Goal: Task Accomplishment & Management: Manage account settings

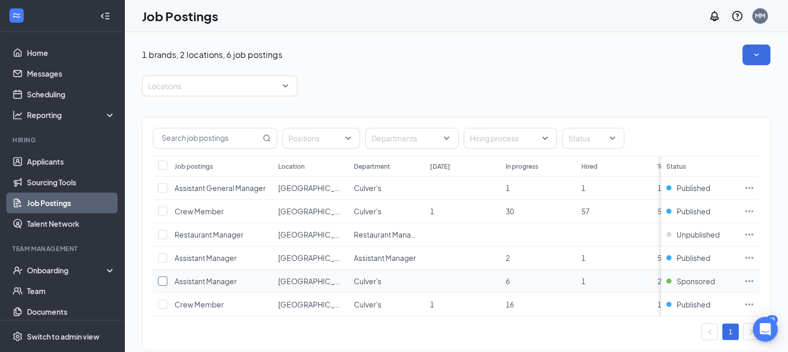
click at [163, 283] on input "checkbox" at bounding box center [162, 281] width 9 height 9
checkbox input "true"
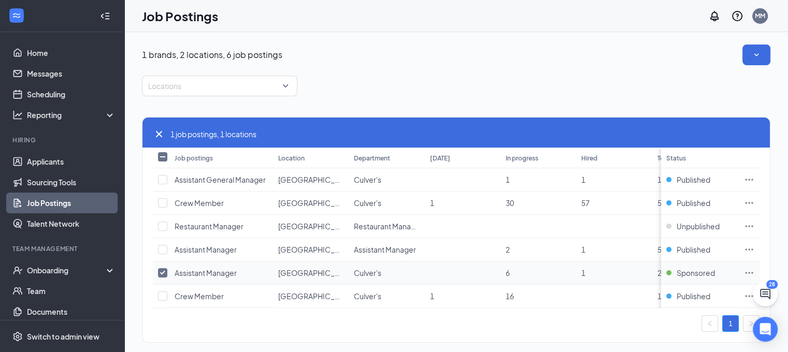
click at [303, 273] on span "[GEOGRAPHIC_DATA]" at bounding box center [316, 272] width 76 height 9
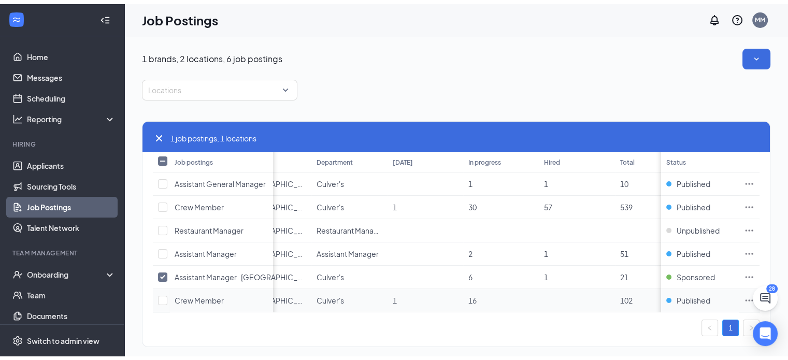
scroll to position [0, 36]
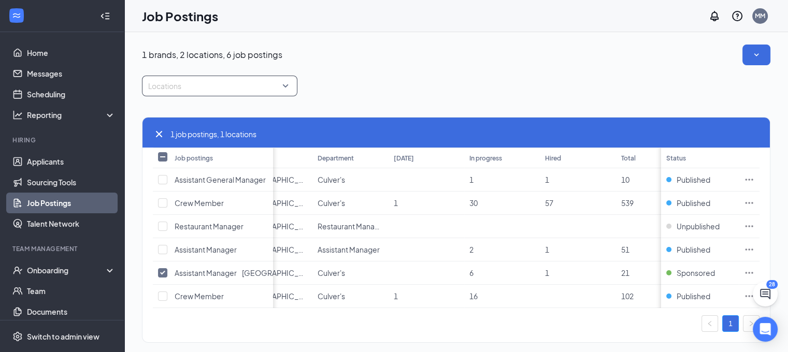
click at [282, 83] on div at bounding box center [215, 86] width 140 height 17
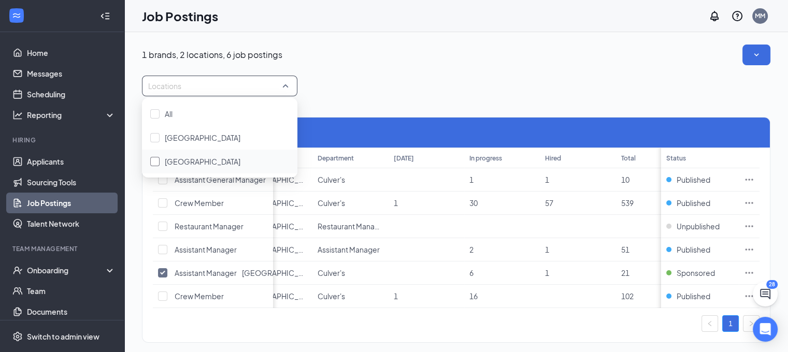
click at [153, 162] on div at bounding box center [154, 161] width 9 height 9
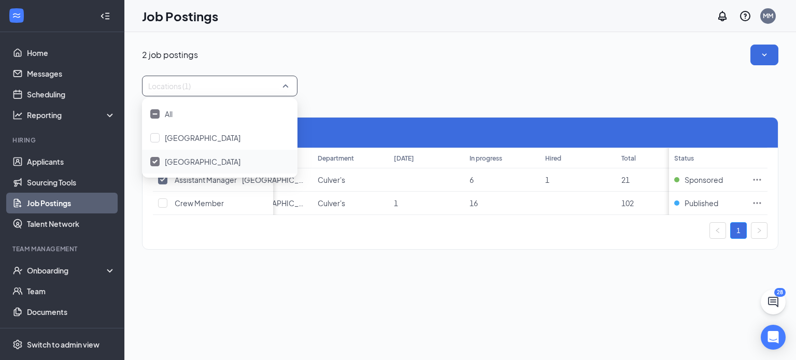
click at [514, 80] on div "Locations (1)" at bounding box center [460, 86] width 636 height 21
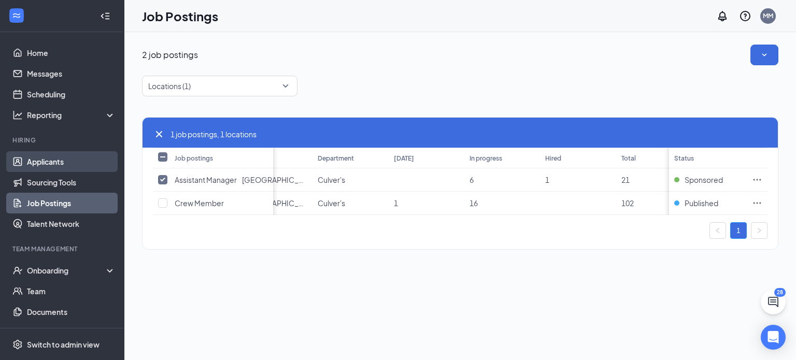
click at [56, 162] on link "Applicants" at bounding box center [71, 161] width 89 height 21
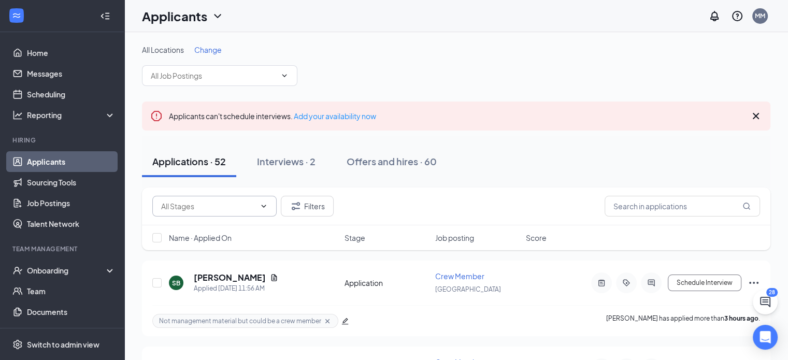
click at [265, 205] on icon "ChevronDown" at bounding box center [264, 206] width 8 height 8
click at [286, 76] on icon "ChevronDown" at bounding box center [284, 76] width 8 height 8
click at [672, 205] on input "text" at bounding box center [682, 206] width 155 height 21
type input "Assistants"
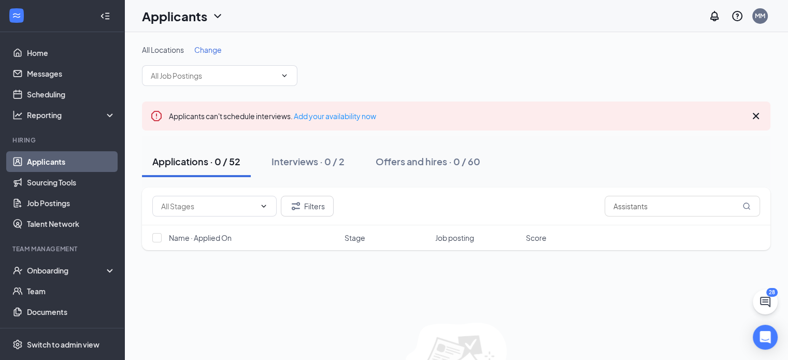
click at [59, 164] on link "Applicants" at bounding box center [71, 161] width 89 height 21
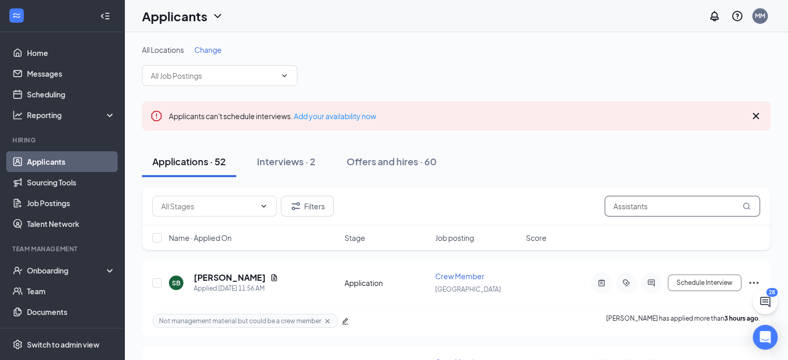
click at [670, 210] on input "Assistants" at bounding box center [682, 206] width 155 height 21
click at [266, 209] on icon "ChevronDown" at bounding box center [264, 206] width 8 height 8
click at [266, 208] on icon "ChevronDown" at bounding box center [264, 206] width 8 height 8
click at [282, 78] on icon "ChevronDown" at bounding box center [284, 76] width 8 height 8
click at [211, 51] on span "Change" at bounding box center [207, 49] width 27 height 9
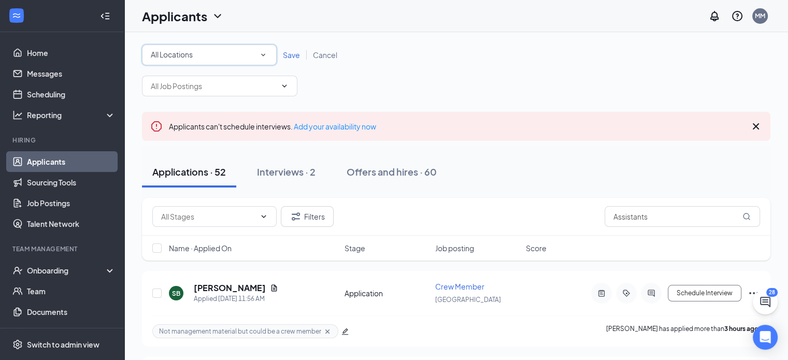
click at [265, 53] on icon "SmallChevronDown" at bounding box center [263, 54] width 9 height 9
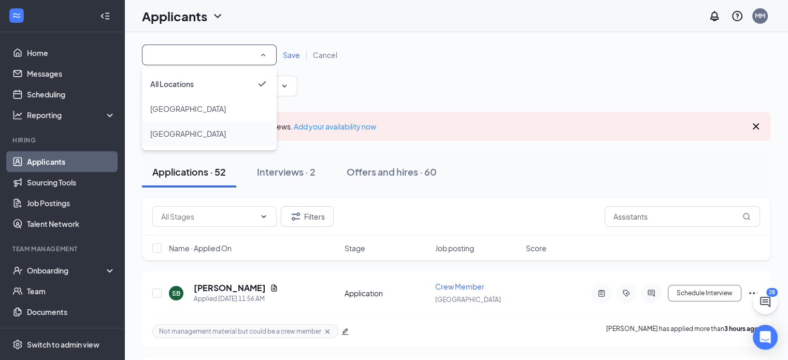
click at [184, 133] on span "[GEOGRAPHIC_DATA]" at bounding box center [188, 133] width 76 height 9
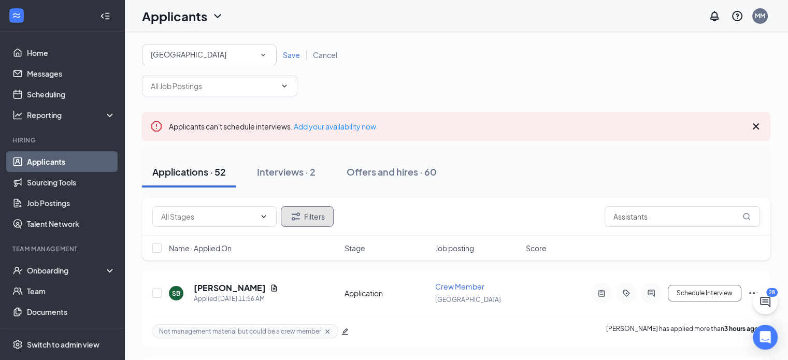
click at [301, 217] on icon "Filter" at bounding box center [296, 216] width 12 height 12
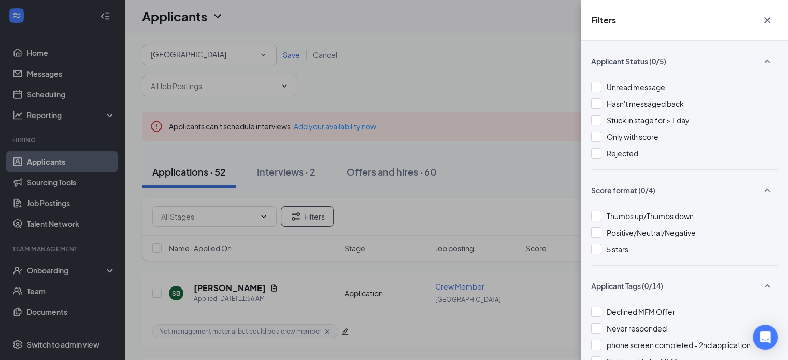
click at [295, 219] on div "Filters Applicant Status (0/5) Unread message Hasn't messaged back Stuck in sta…" at bounding box center [394, 180] width 788 height 360
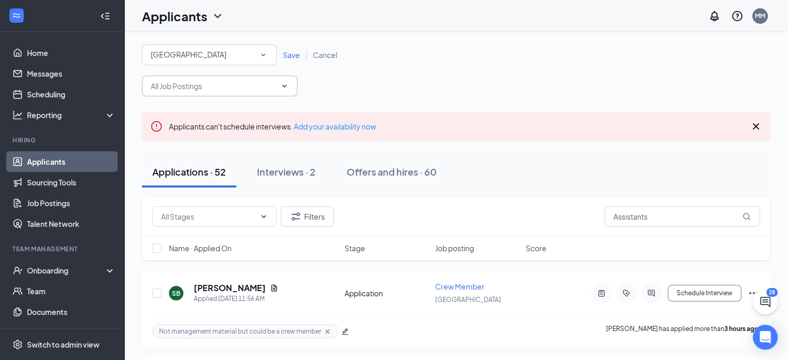
click at [283, 82] on icon "ChevronDown" at bounding box center [284, 86] width 8 height 8
click at [65, 163] on link "Applicants" at bounding box center [71, 161] width 89 height 21
click at [285, 83] on icon "ChevronDown" at bounding box center [284, 86] width 8 height 8
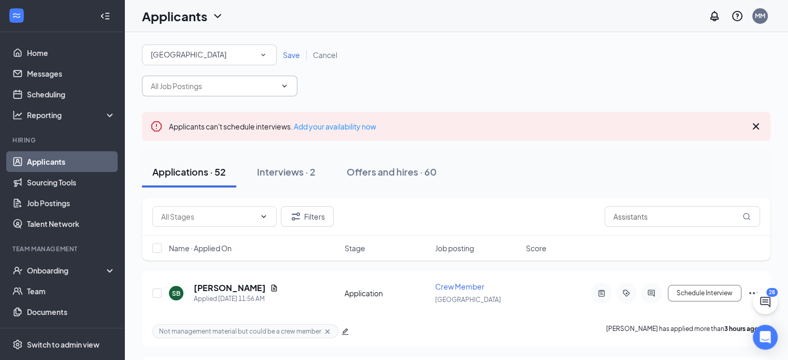
click at [217, 12] on icon "ChevronDown" at bounding box center [217, 16] width 12 height 12
click at [169, 44] on link "Applicants" at bounding box center [204, 45] width 112 height 10
click at [287, 55] on span "Save" at bounding box center [291, 54] width 17 height 9
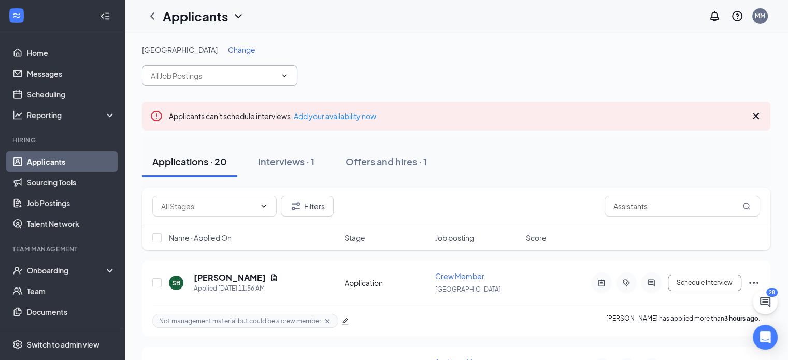
click at [286, 78] on icon "ChevronDown" at bounding box center [284, 76] width 8 height 8
type input "Assistants"
click at [286, 78] on icon "ChevronDown" at bounding box center [284, 76] width 8 height 8
click at [263, 204] on icon "ChevronDown" at bounding box center [264, 206] width 8 height 8
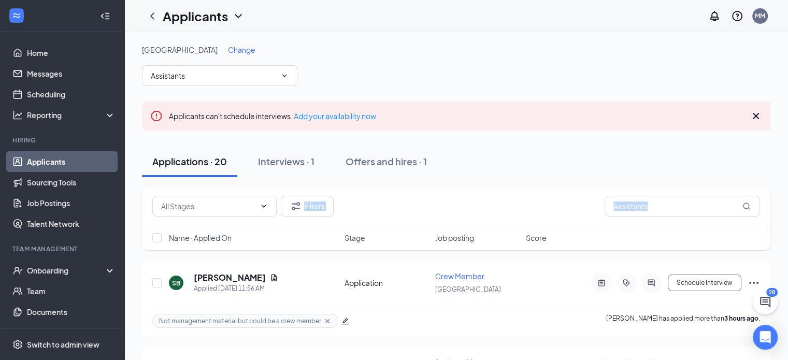
drag, startPoint x: 263, startPoint y: 204, endPoint x: 691, endPoint y: 194, distance: 427.6
click at [691, 194] on div "Filters Assistants" at bounding box center [456, 207] width 629 height 38
click at [285, 79] on icon "ChevronDown" at bounding box center [284, 76] width 8 height 8
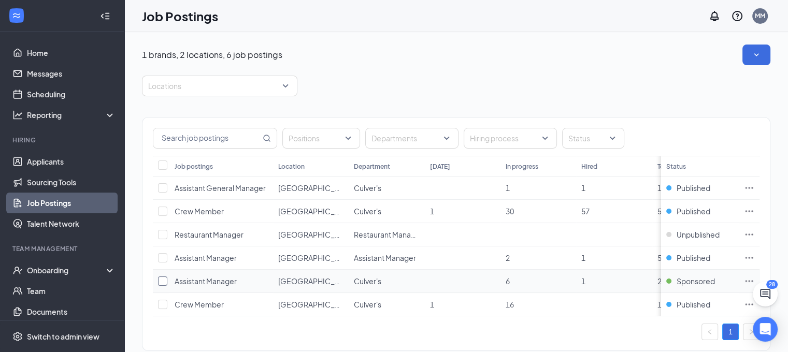
click at [166, 281] on input "checkbox" at bounding box center [162, 281] width 9 height 9
checkbox input "true"
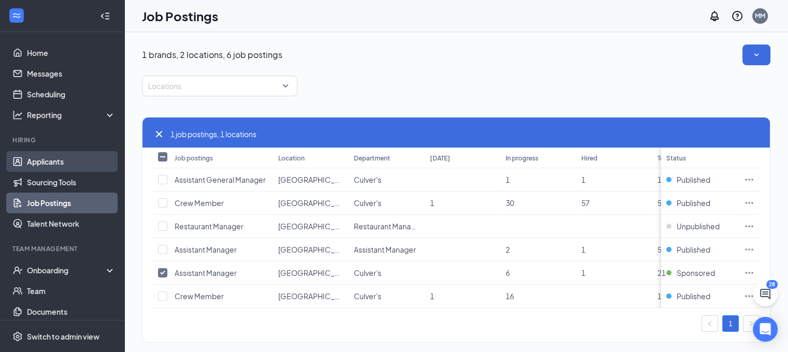
click at [43, 160] on link "Applicants" at bounding box center [71, 161] width 89 height 21
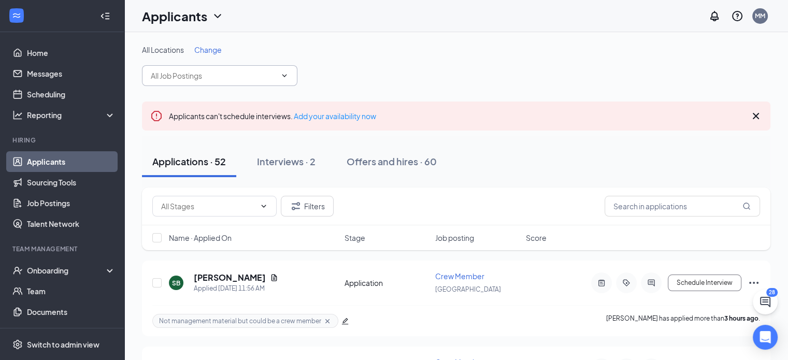
click at [189, 76] on input "text" at bounding box center [213, 75] width 125 height 11
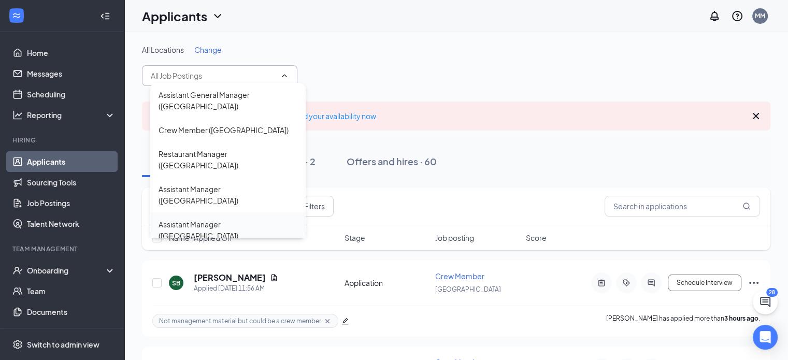
click at [221, 219] on div "Assistant Manager (Mooresville)" at bounding box center [228, 230] width 139 height 23
type input "Assistant Manager (Mooresville)"
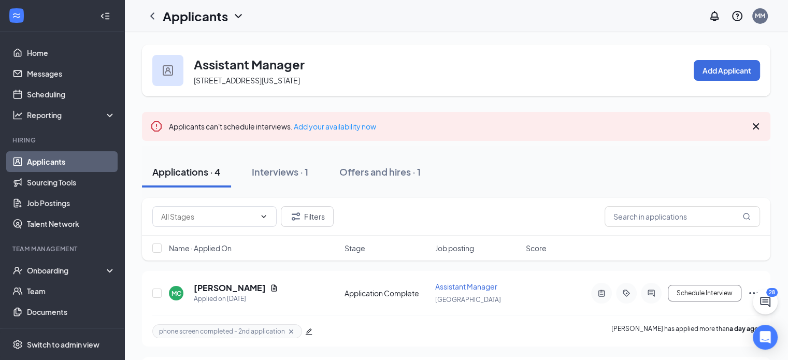
click at [58, 161] on link "Applicants" at bounding box center [71, 161] width 89 height 21
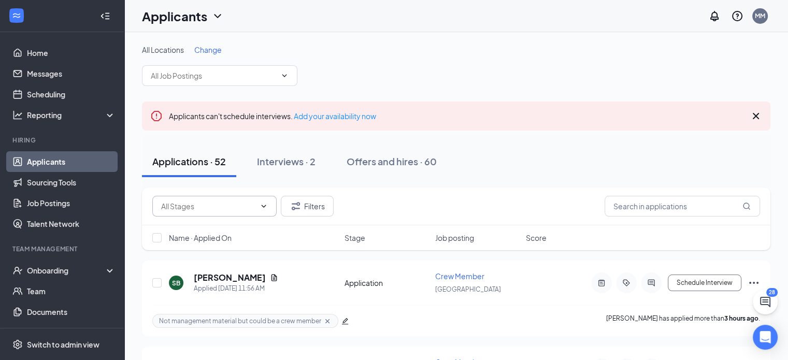
click at [263, 205] on icon "ChevronDown" at bounding box center [264, 206] width 8 height 8
click at [198, 206] on input "text" at bounding box center [208, 206] width 94 height 11
click at [302, 299] on div "SB Sheila Barger Applied Today 11:56 AM Application Crew Member Mooresville Sch…" at bounding box center [456, 288] width 608 height 34
click at [210, 76] on input "text" at bounding box center [213, 75] width 125 height 11
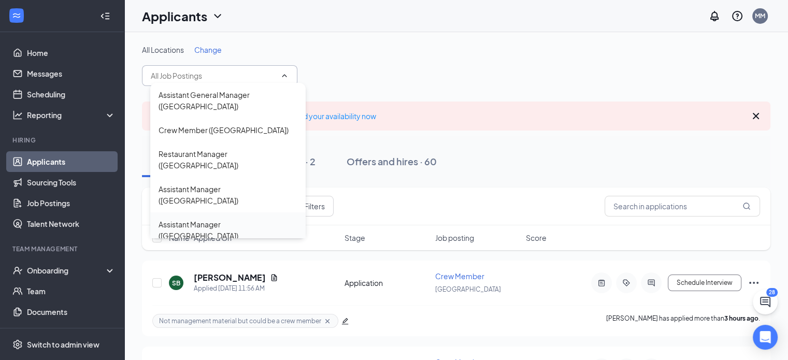
click at [216, 219] on div "Assistant Manager (Mooresville)" at bounding box center [228, 230] width 139 height 23
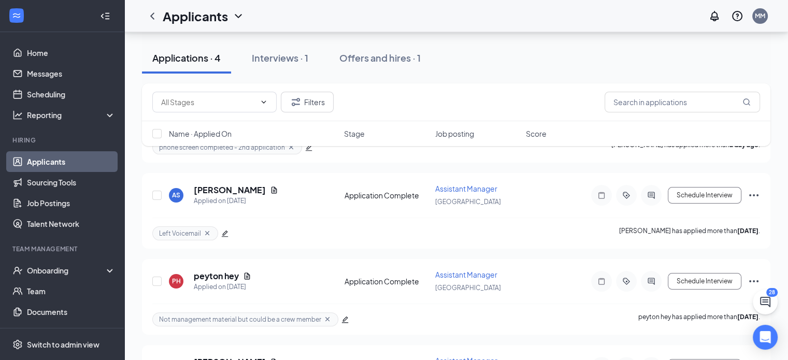
scroll to position [184, 0]
click at [249, 272] on icon "Document" at bounding box center [247, 276] width 8 height 8
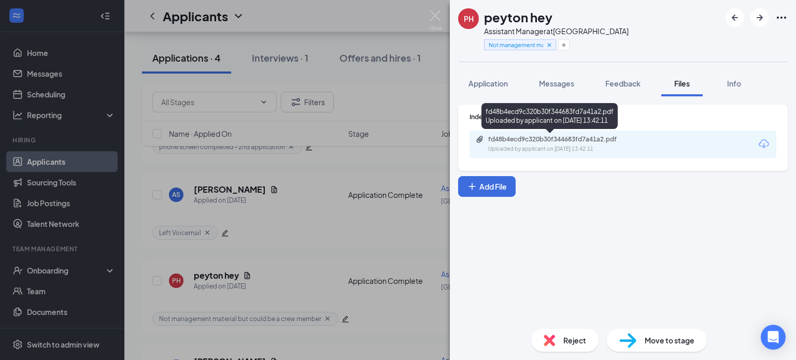
click at [574, 142] on div "fd48b4ecd9c320b30f344683fd7a41a2.pdf" at bounding box center [560, 139] width 145 height 8
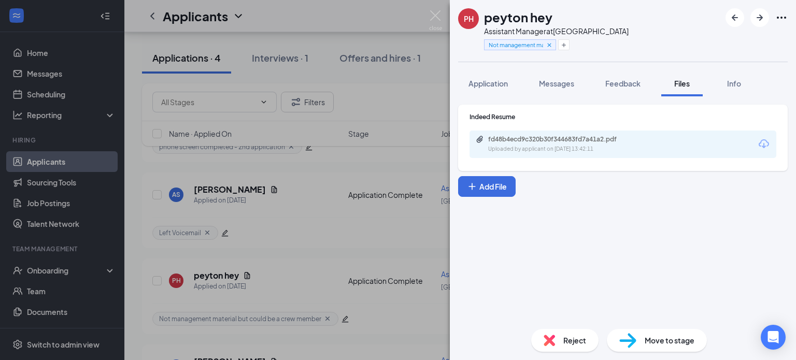
click at [363, 24] on div "PH peyton hey Assistant Manager at Mooresville Not management material but coul…" at bounding box center [398, 180] width 796 height 360
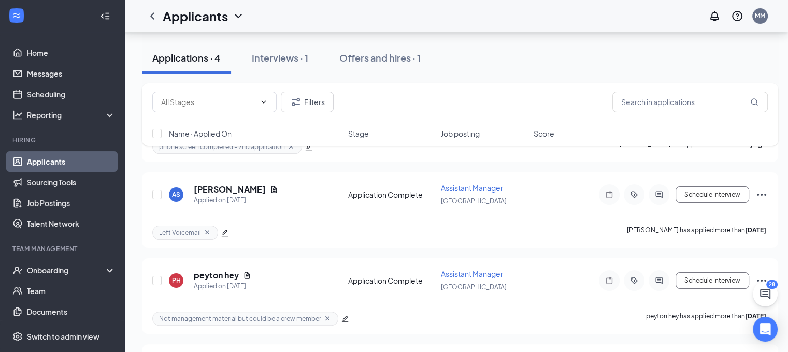
click at [49, 163] on link "Applicants" at bounding box center [71, 161] width 89 height 21
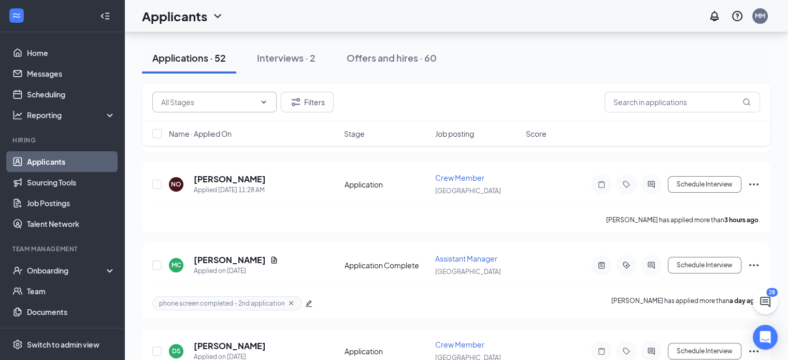
click at [201, 101] on input "text" at bounding box center [208, 101] width 94 height 11
click at [59, 158] on link "Applicants" at bounding box center [71, 161] width 89 height 21
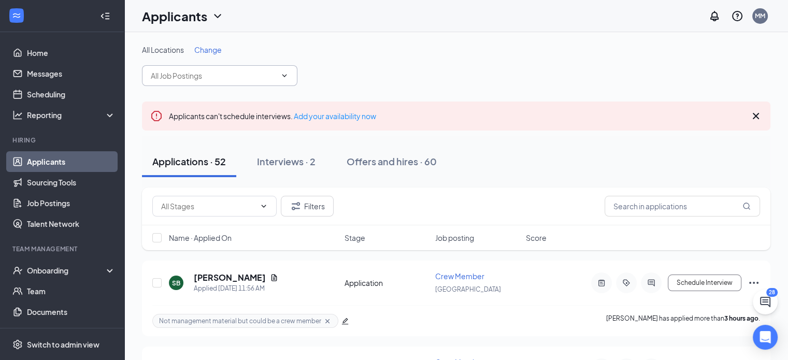
click at [184, 70] on input "text" at bounding box center [213, 75] width 125 height 11
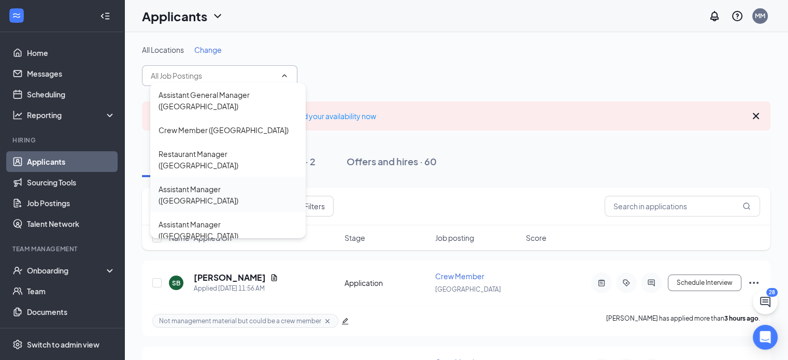
click at [184, 183] on div "Assistant Manager (Martinsville)" at bounding box center [228, 194] width 139 height 23
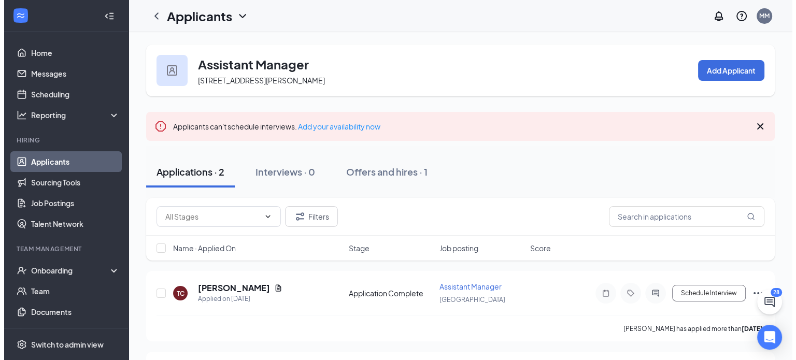
scroll to position [72, 0]
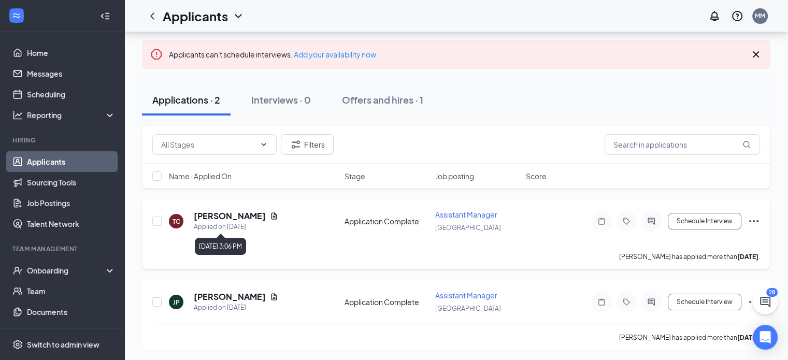
click at [278, 219] on icon "Document" at bounding box center [274, 216] width 8 height 8
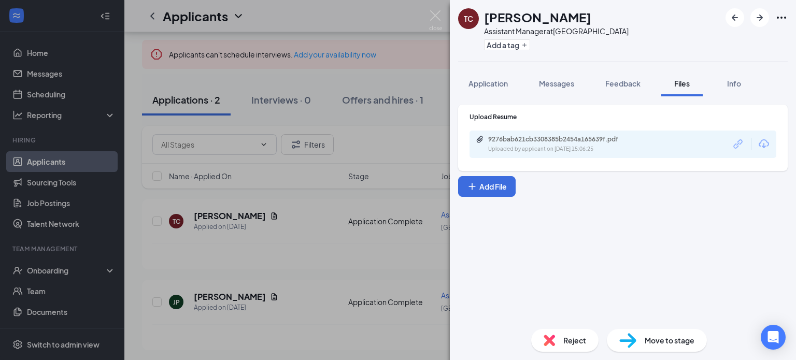
click at [535, 134] on div "9276bab621cb3308385b2454a165639f.pdf Uploaded by applicant on Sep 12, 2025 at 1…" at bounding box center [622, 144] width 307 height 27
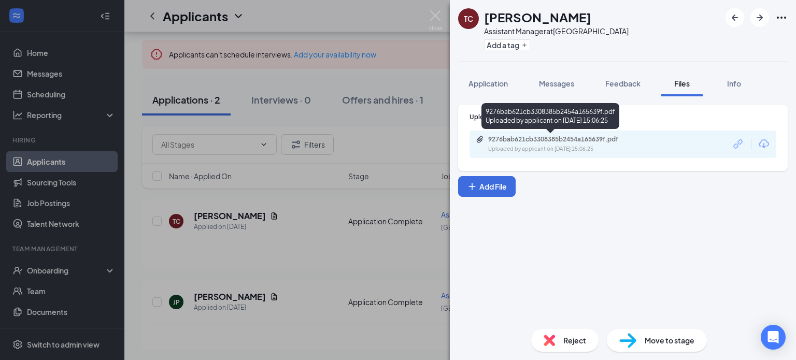
click at [535, 141] on div "9276bab621cb3308385b2454a165639f.pdf" at bounding box center [560, 139] width 145 height 8
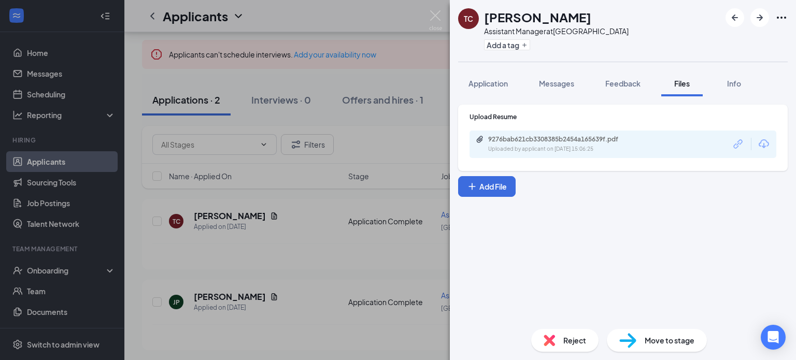
click at [237, 283] on div "TC Timothy Cantlebarry Assistant Manager at Martinsville Add a tag Application …" at bounding box center [398, 180] width 796 height 360
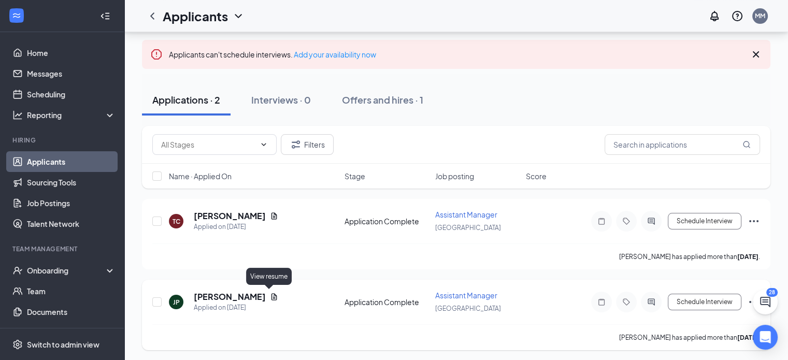
click at [272, 296] on icon "Document" at bounding box center [275, 296] width 6 height 7
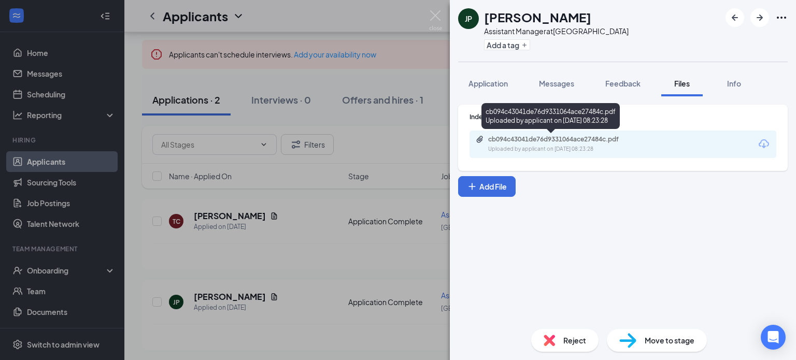
click at [537, 144] on div "cb094c43041de76d9331064ace27484c.pdf Uploaded by applicant on Sep 10, 2025 at 0…" at bounding box center [560, 144] width 168 height 18
